Goal: Find contact information: Find contact information

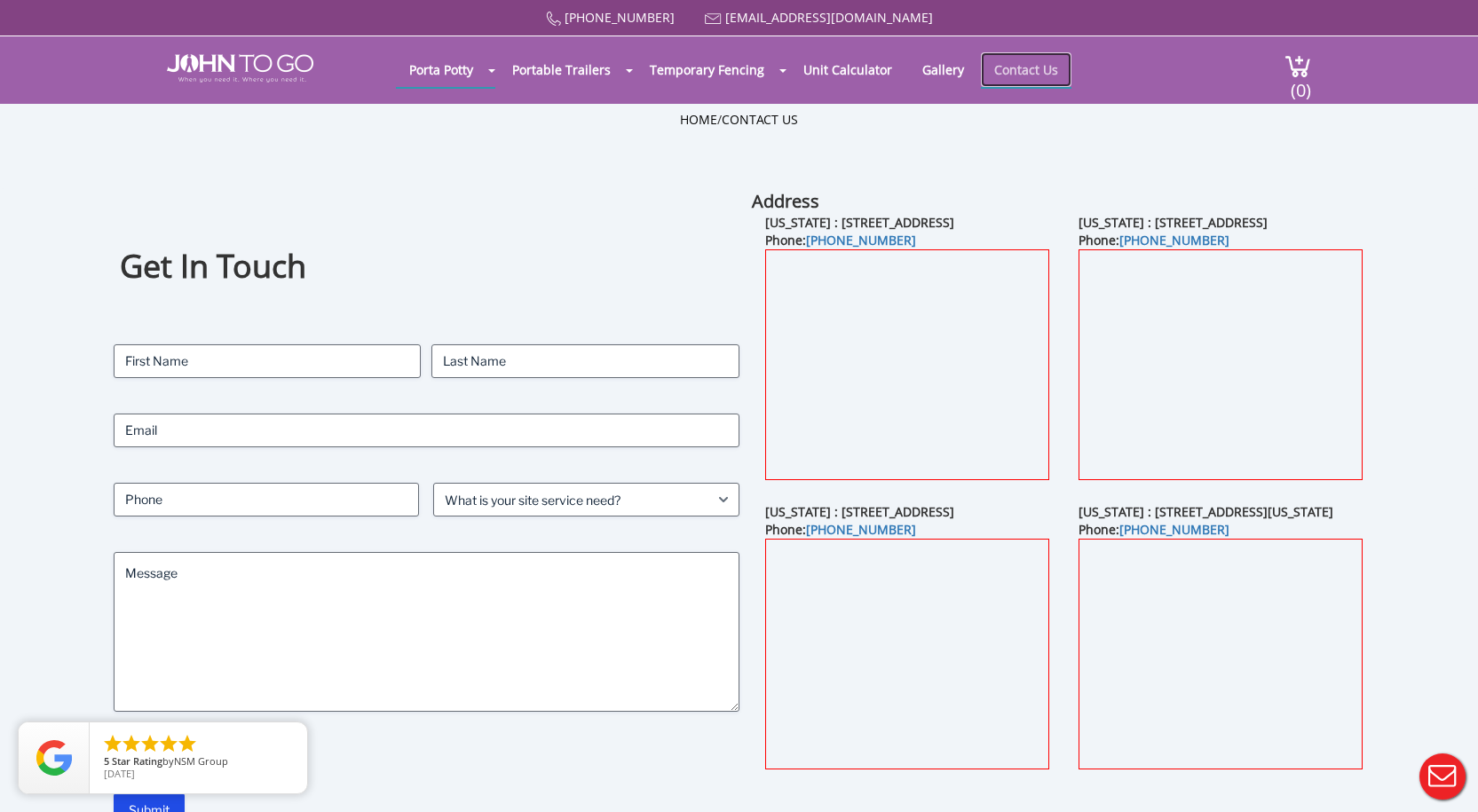
click at [1031, 71] on link "Contact Us" at bounding box center [1026, 69] width 91 height 35
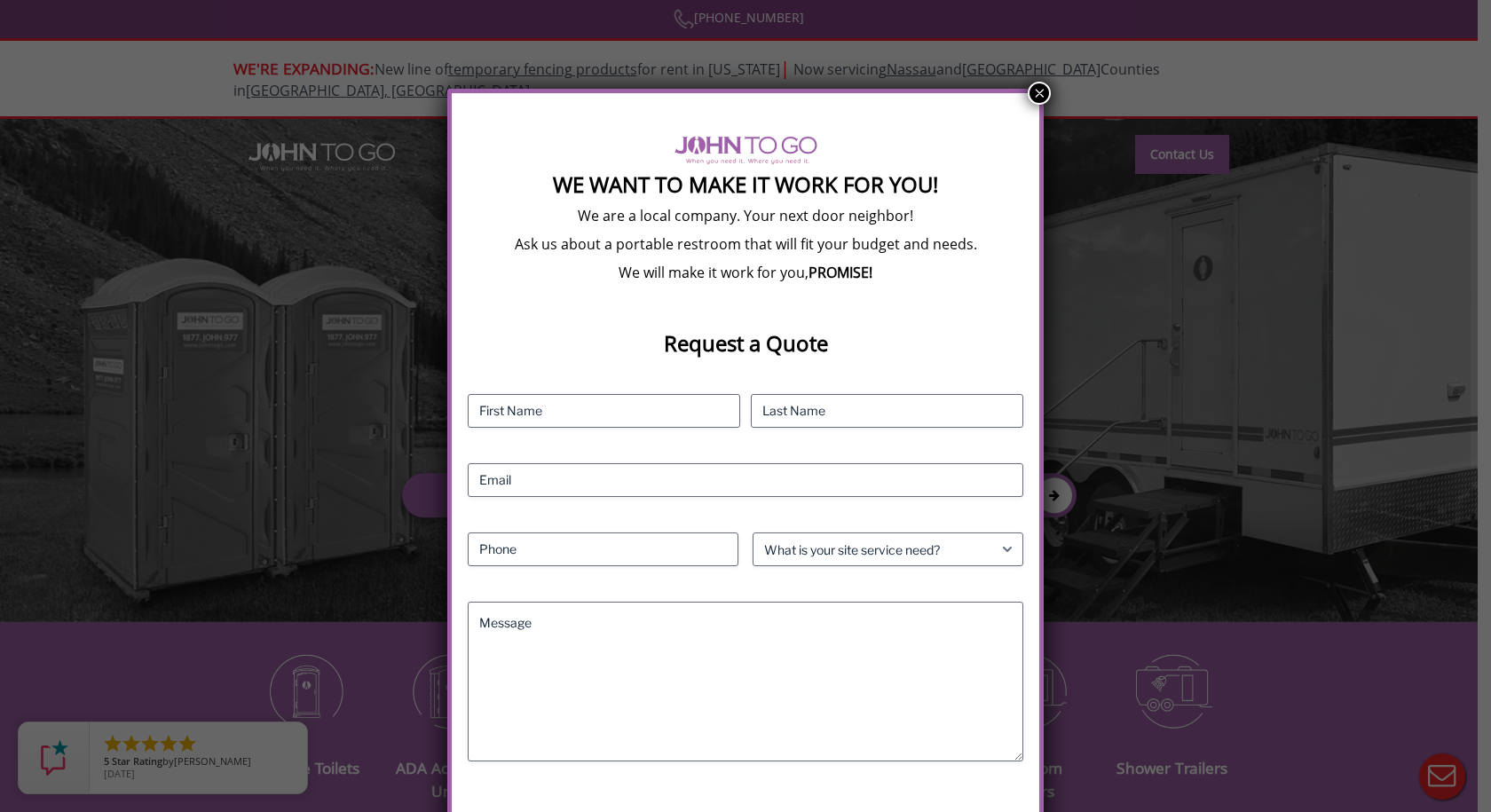
drag, startPoint x: 1038, startPoint y: 95, endPoint x: 1057, endPoint y: 101, distance: 19.9
click at [1038, 95] on button "×" at bounding box center [1039, 94] width 23 height 23
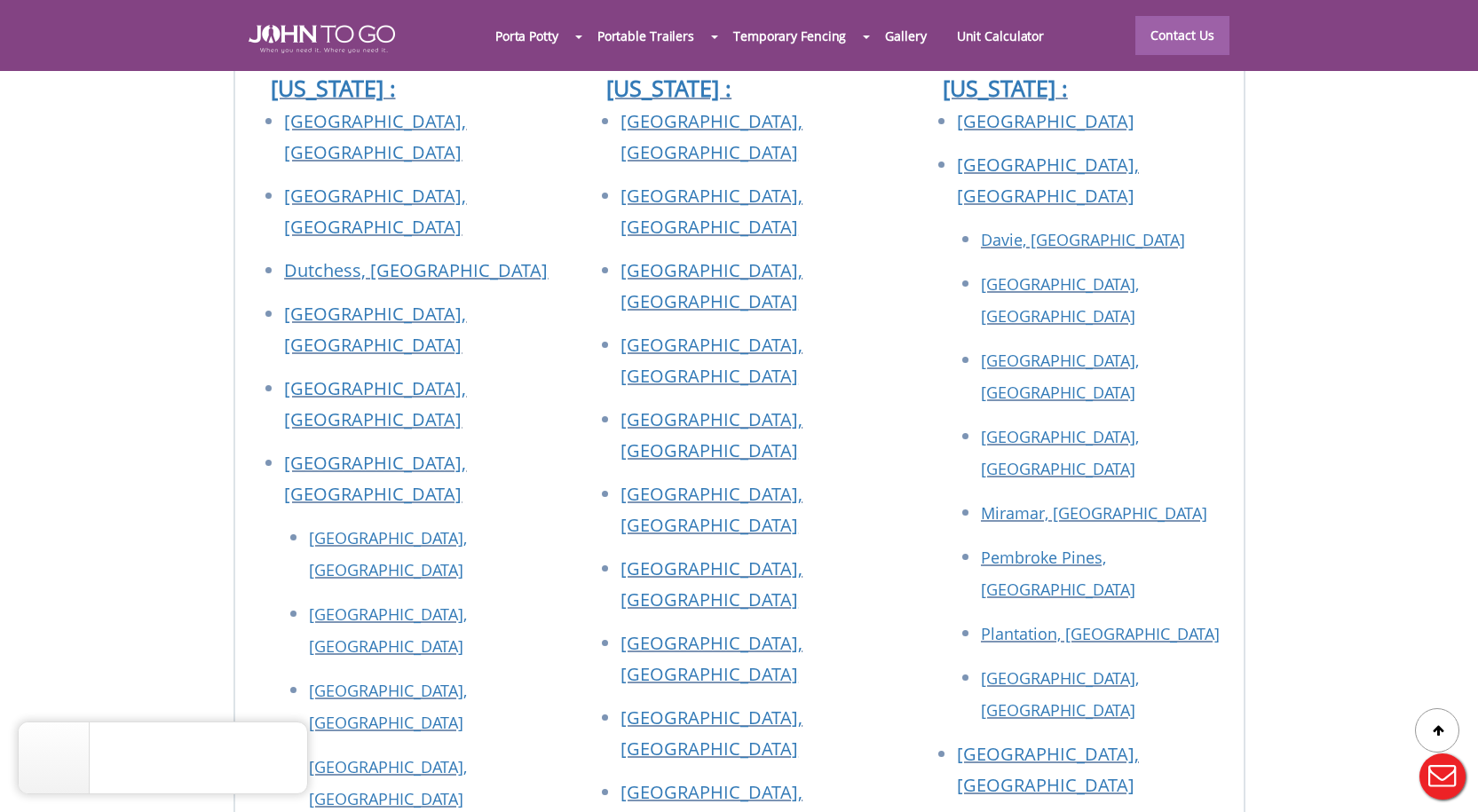
scroll to position [6389, 0]
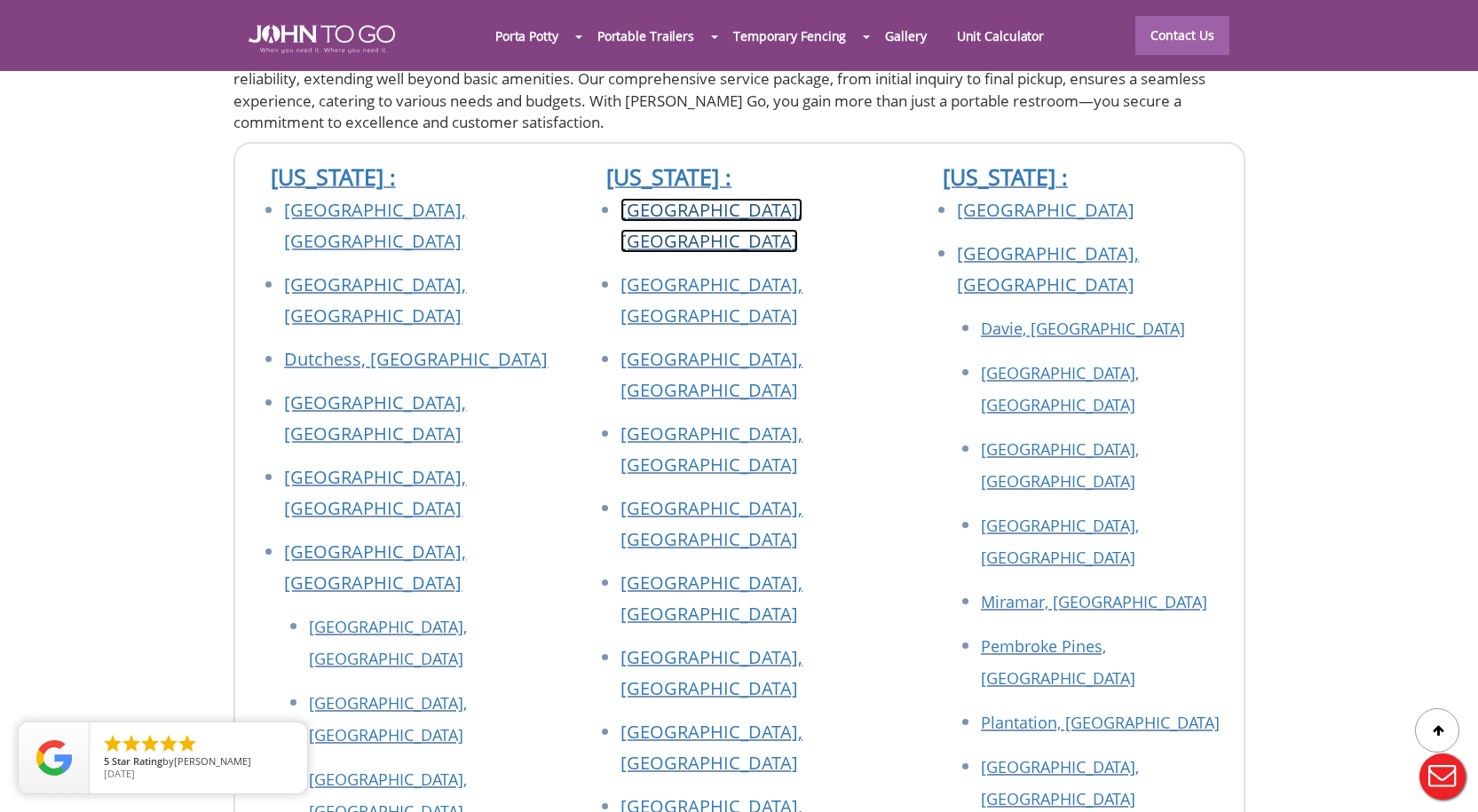
click at [656, 198] on link "[GEOGRAPHIC_DATA], [GEOGRAPHIC_DATA]" at bounding box center [711, 225] width 182 height 55
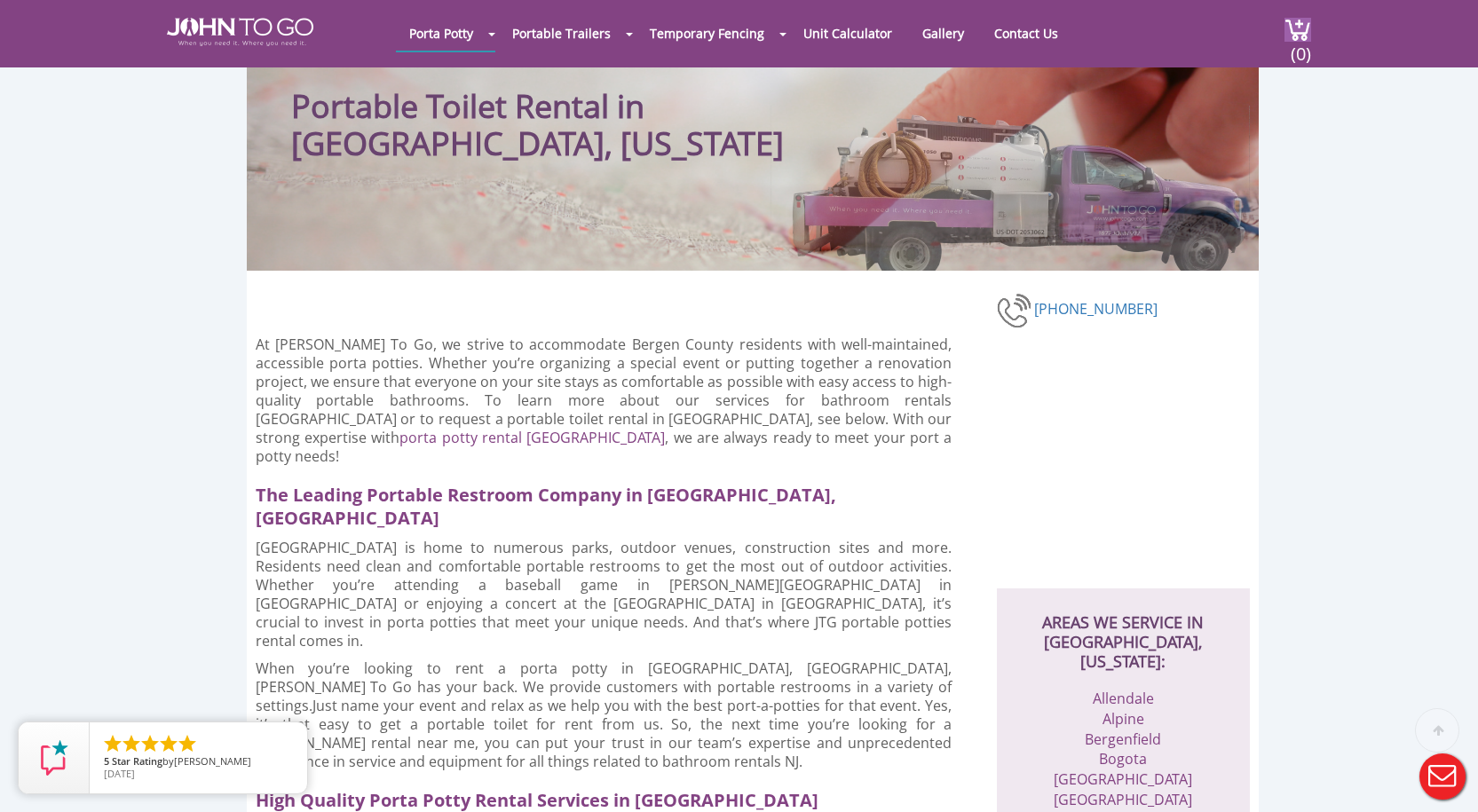
scroll to position [355, 0]
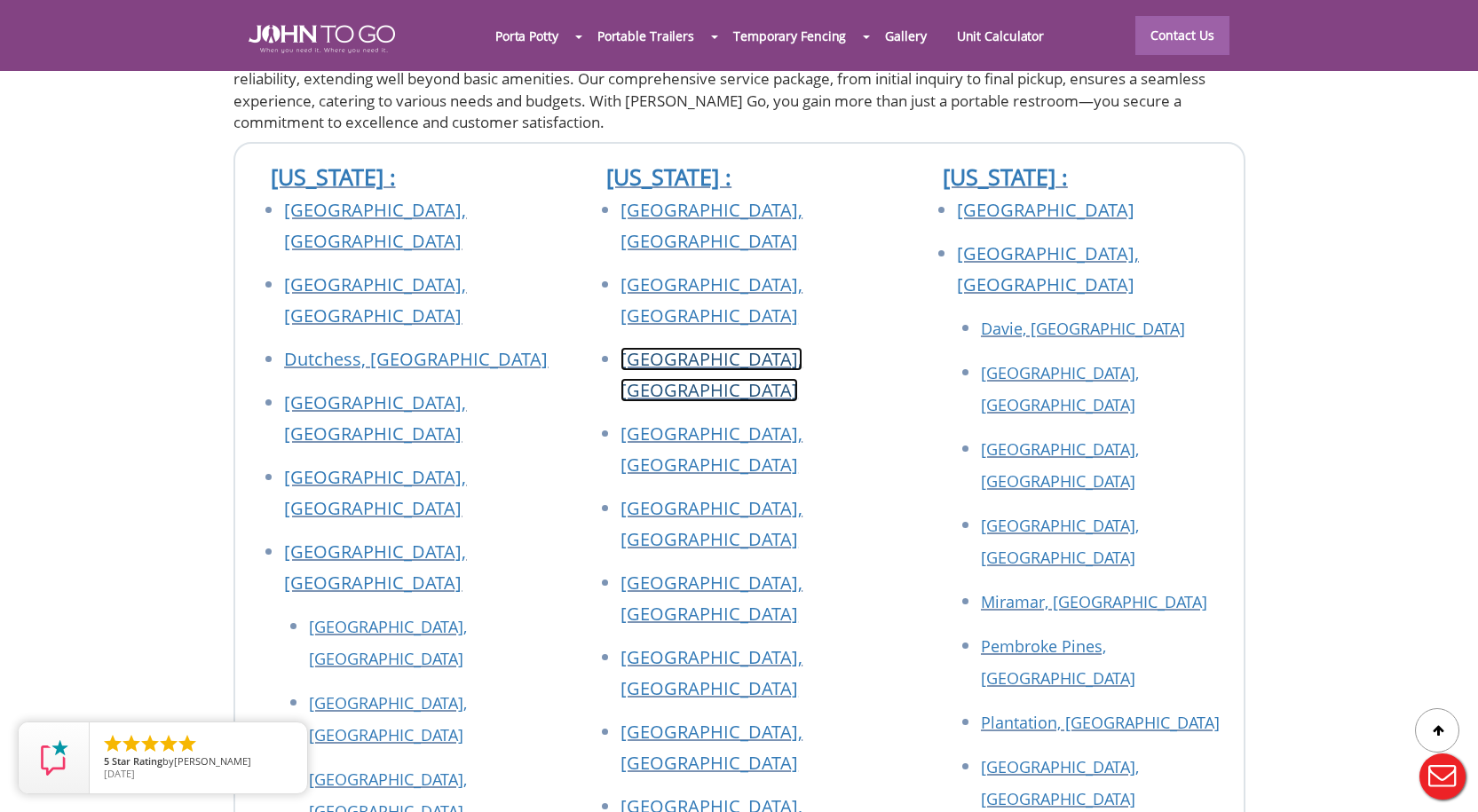
click at [662, 347] on link "[GEOGRAPHIC_DATA], [GEOGRAPHIC_DATA]" at bounding box center [711, 374] width 182 height 55
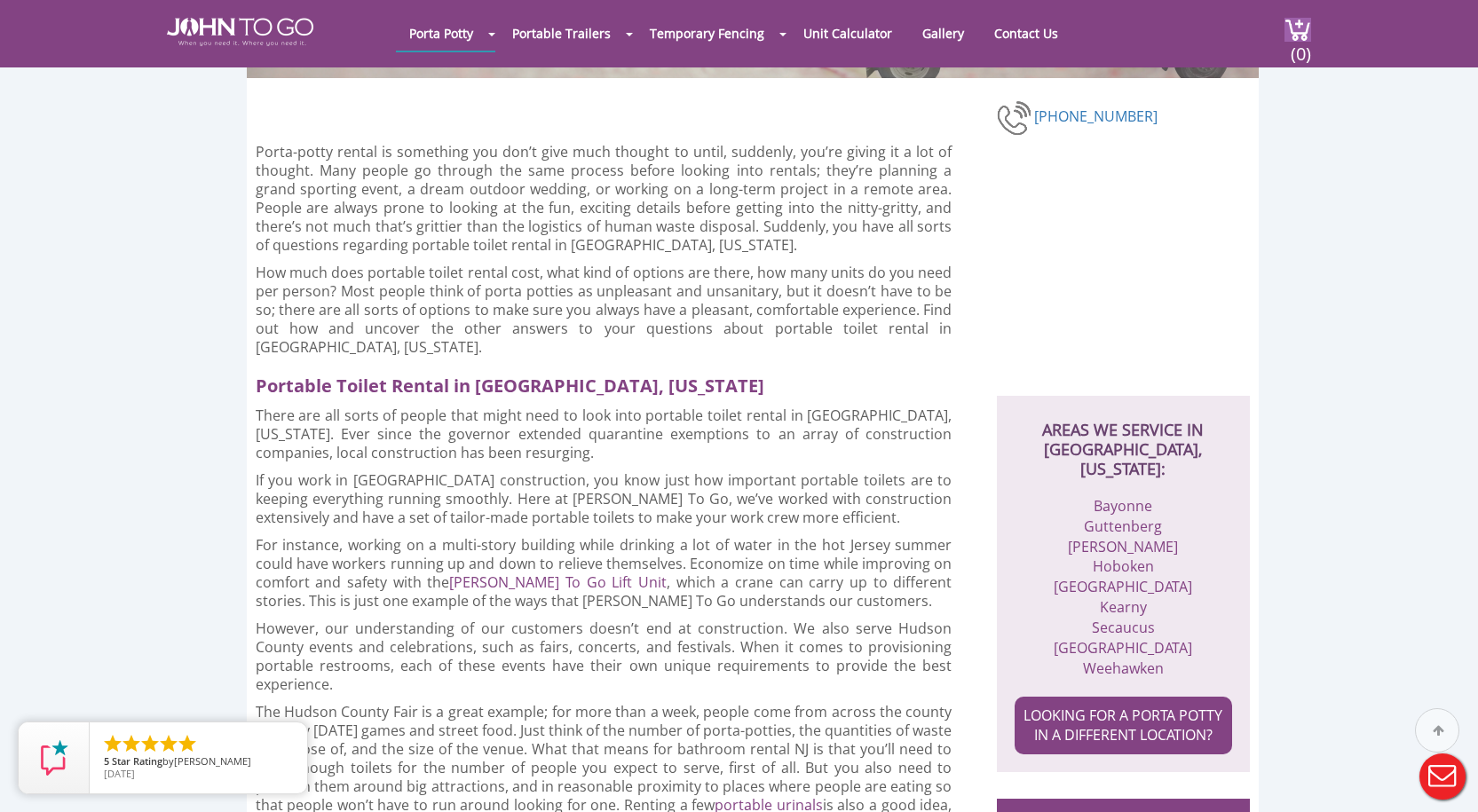
scroll to position [355, 0]
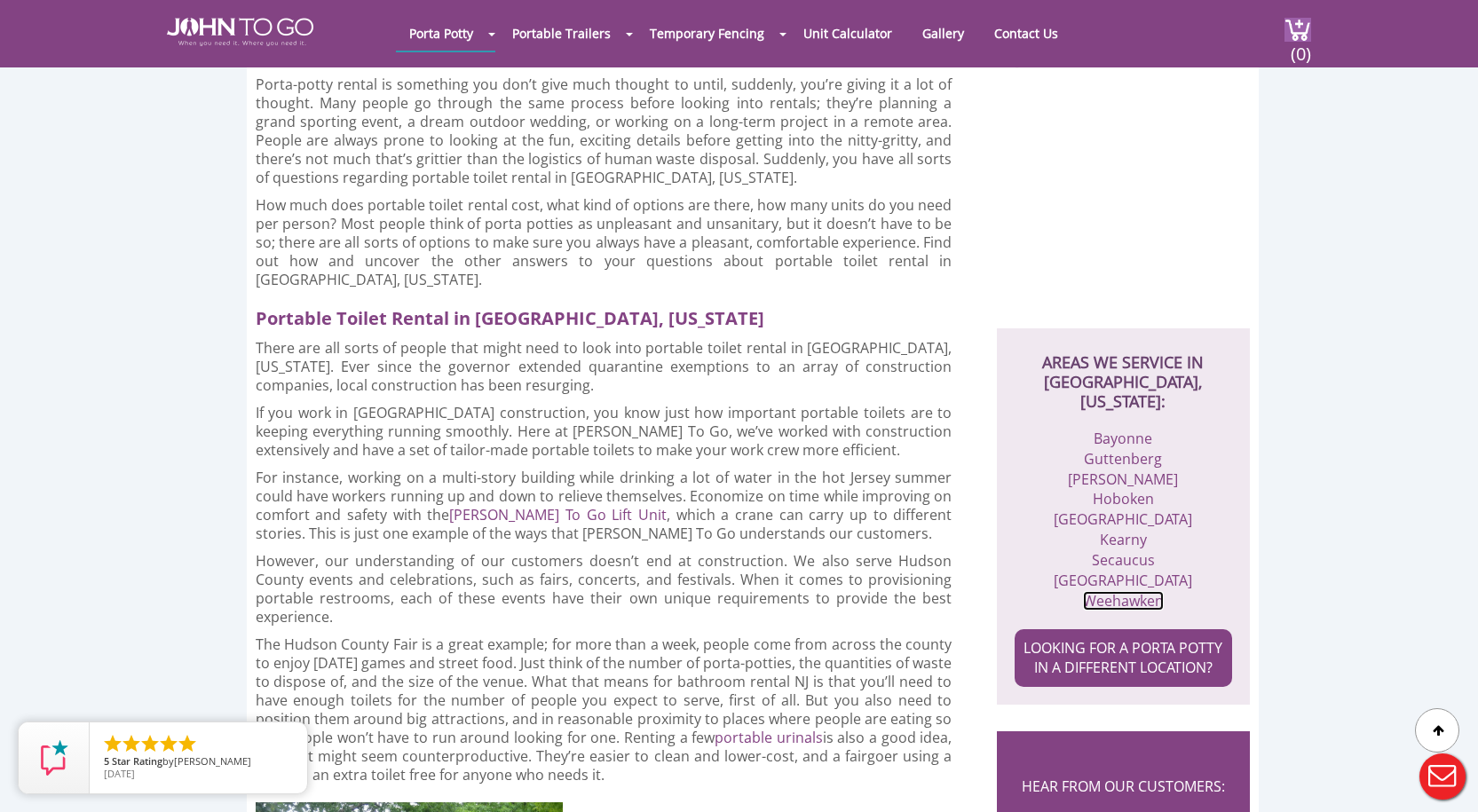
click at [1102, 598] on link "Weehawken" at bounding box center [1123, 601] width 81 height 19
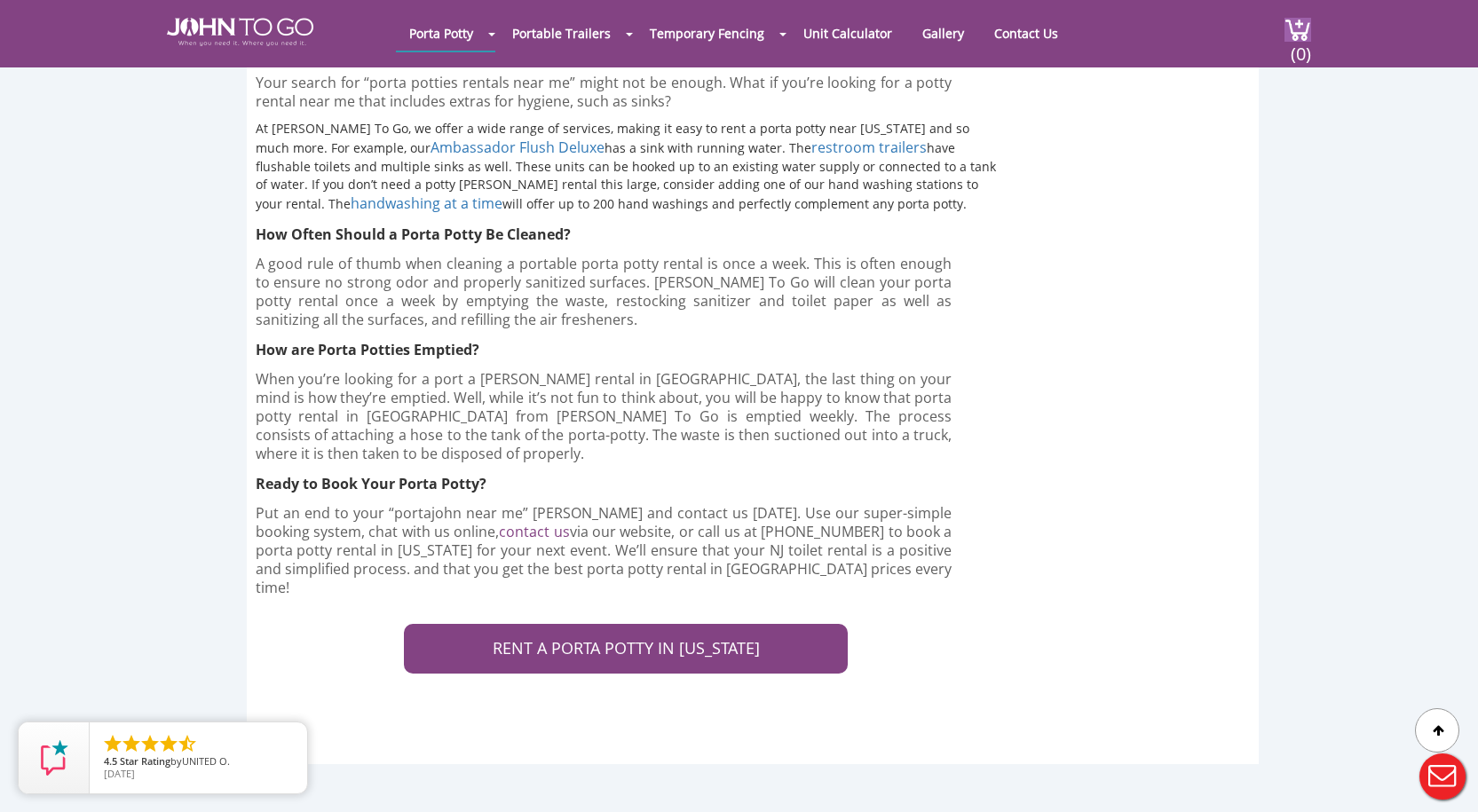
scroll to position [6212, 0]
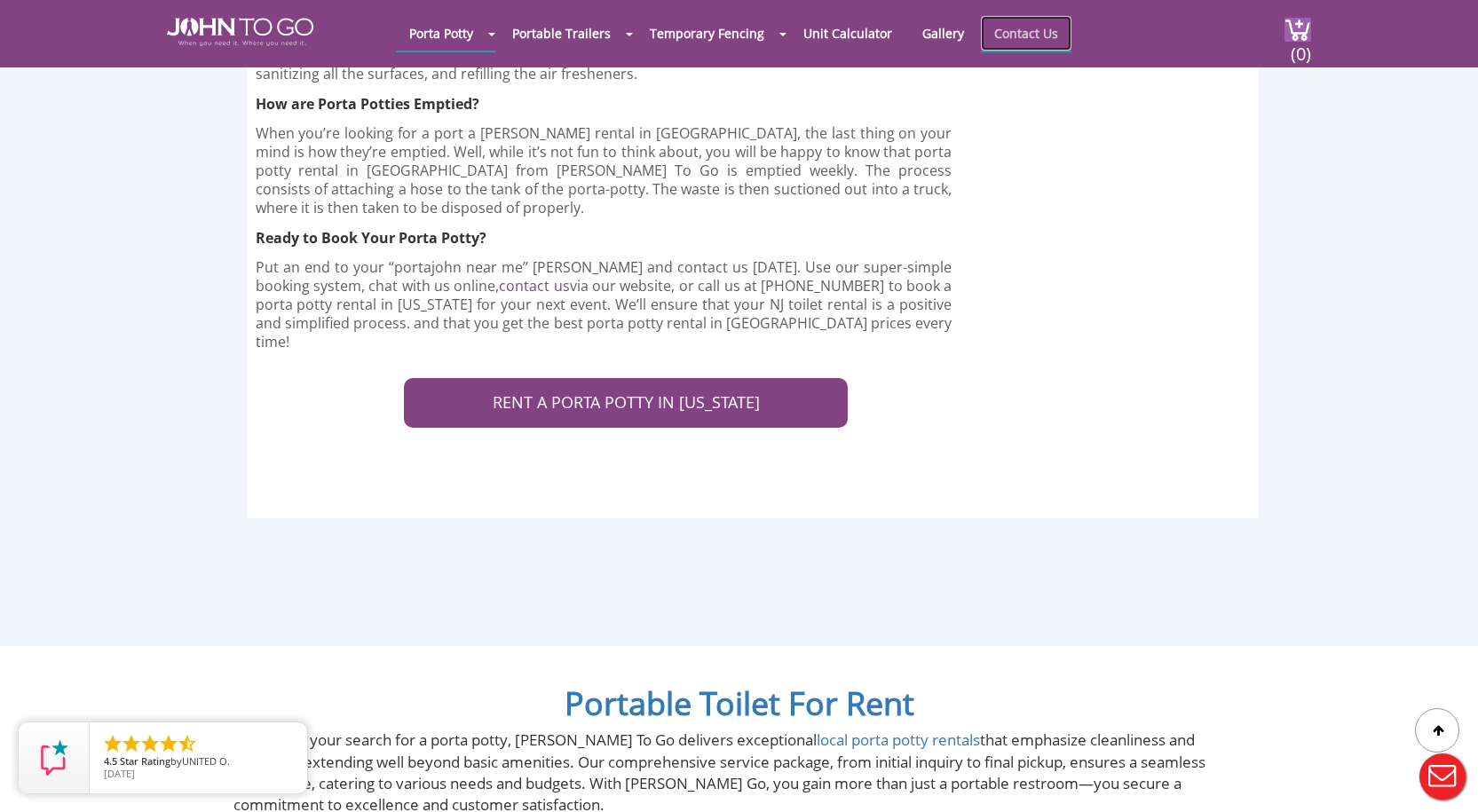
click at [1023, 39] on link "Contact Us" at bounding box center [1026, 34] width 91 height 35
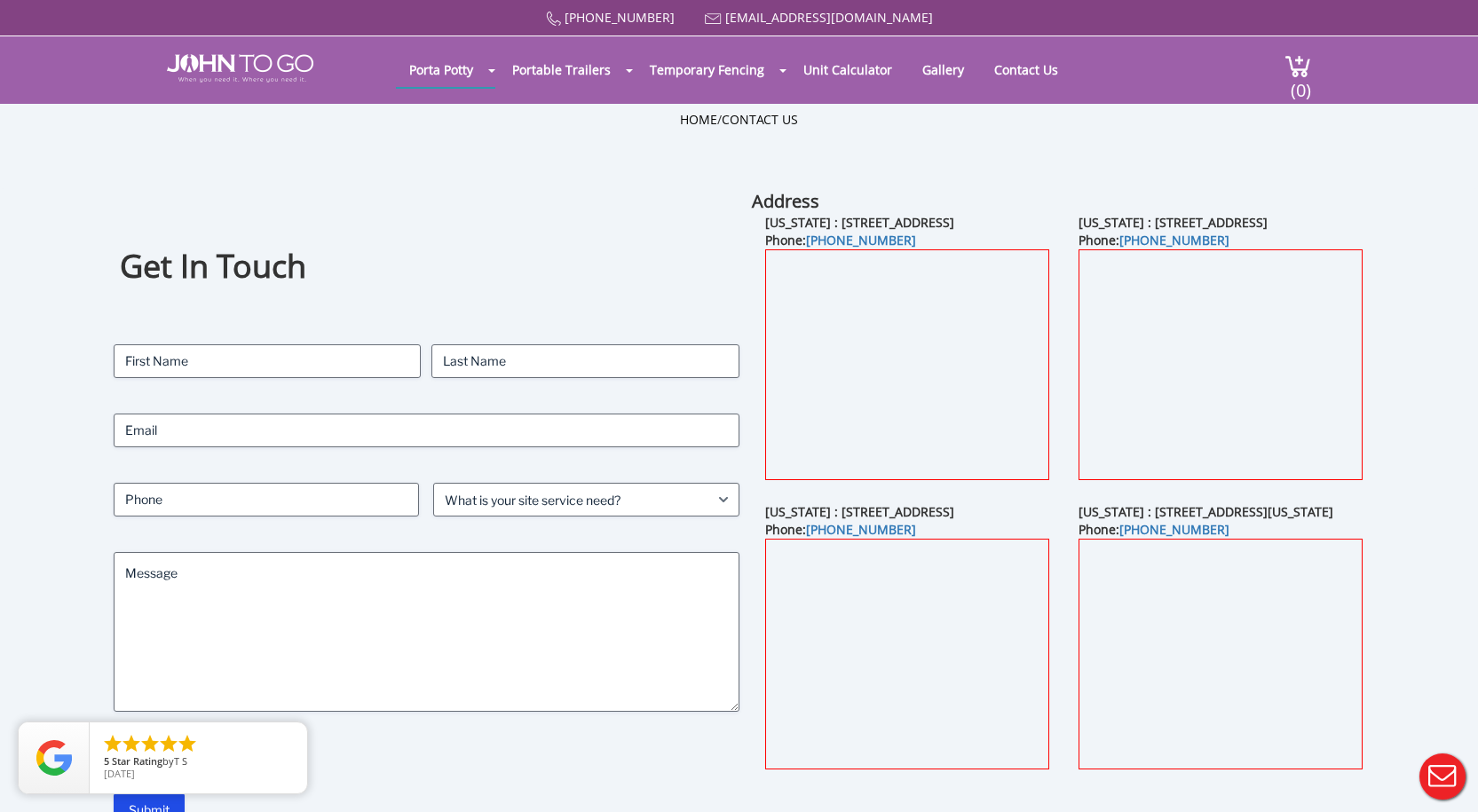
click at [916, 229] on b "[US_STATE] : [STREET_ADDRESS]" at bounding box center [860, 222] width 189 height 16
click at [850, 249] on link "[PHONE_NUMBER]" at bounding box center [861, 239] width 110 height 16
